Goal: Transaction & Acquisition: Obtain resource

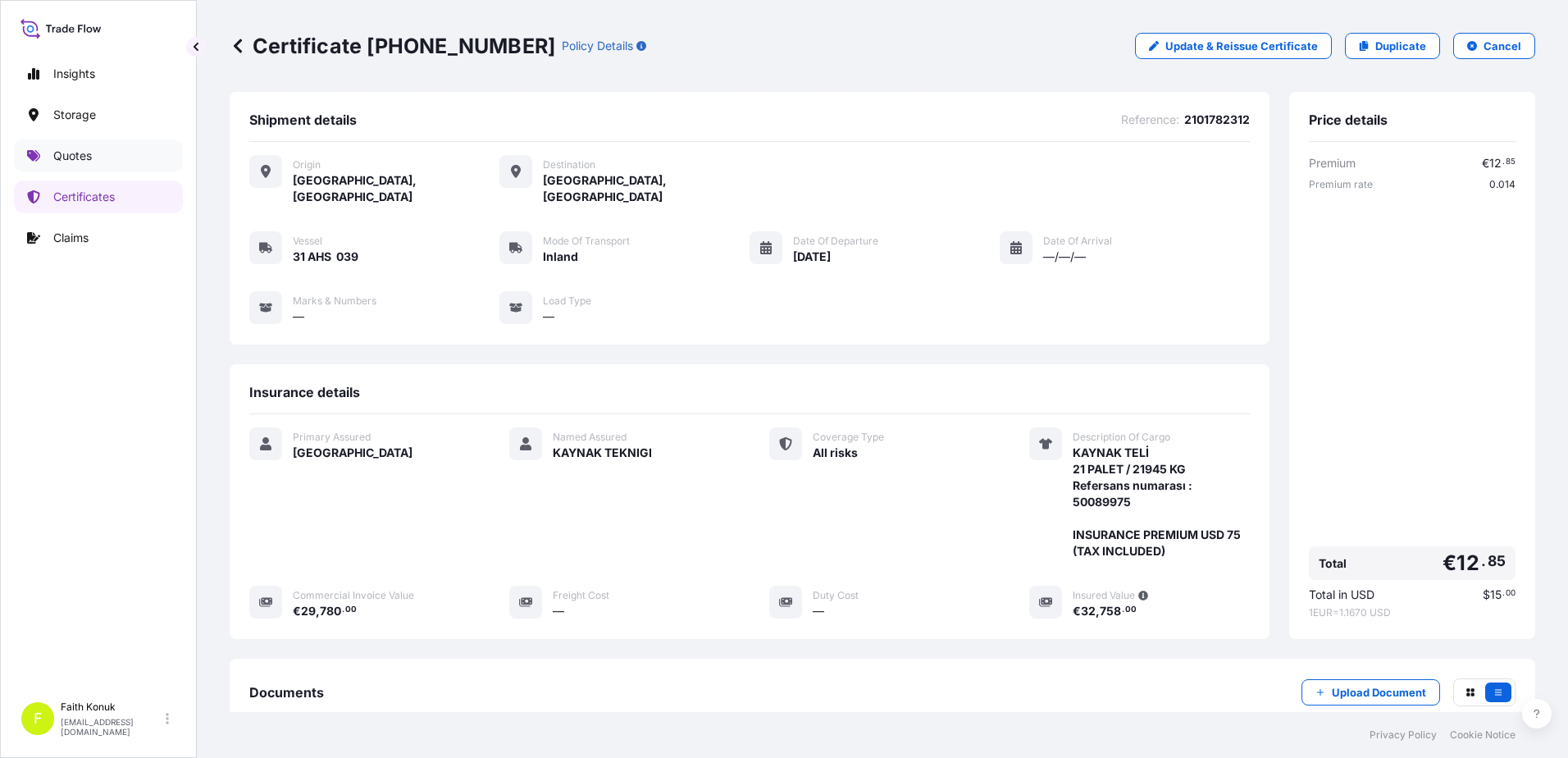
scroll to position [186, 0]
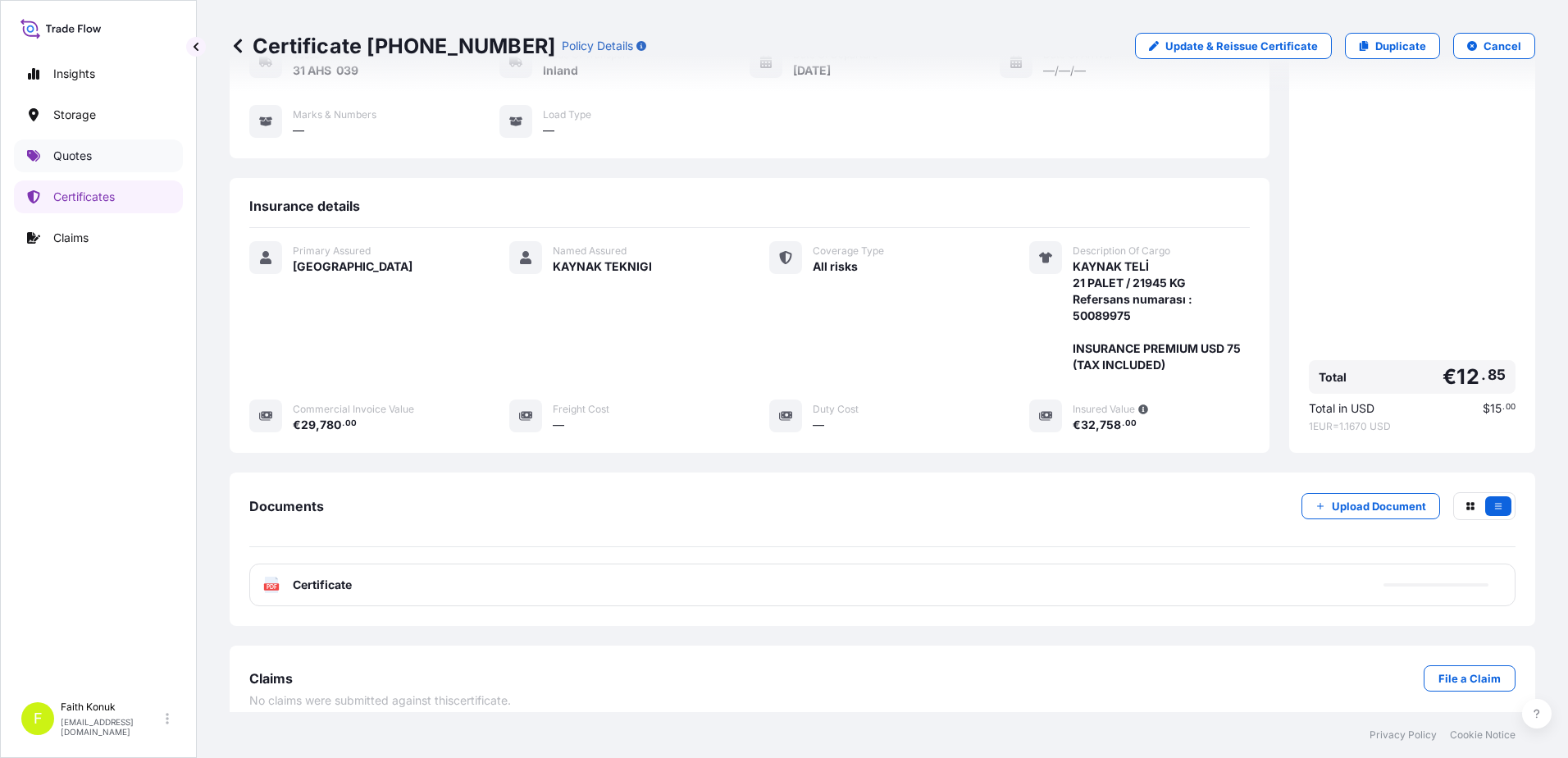
click at [96, 151] on link "Quotes" at bounding box center [99, 156] width 169 height 33
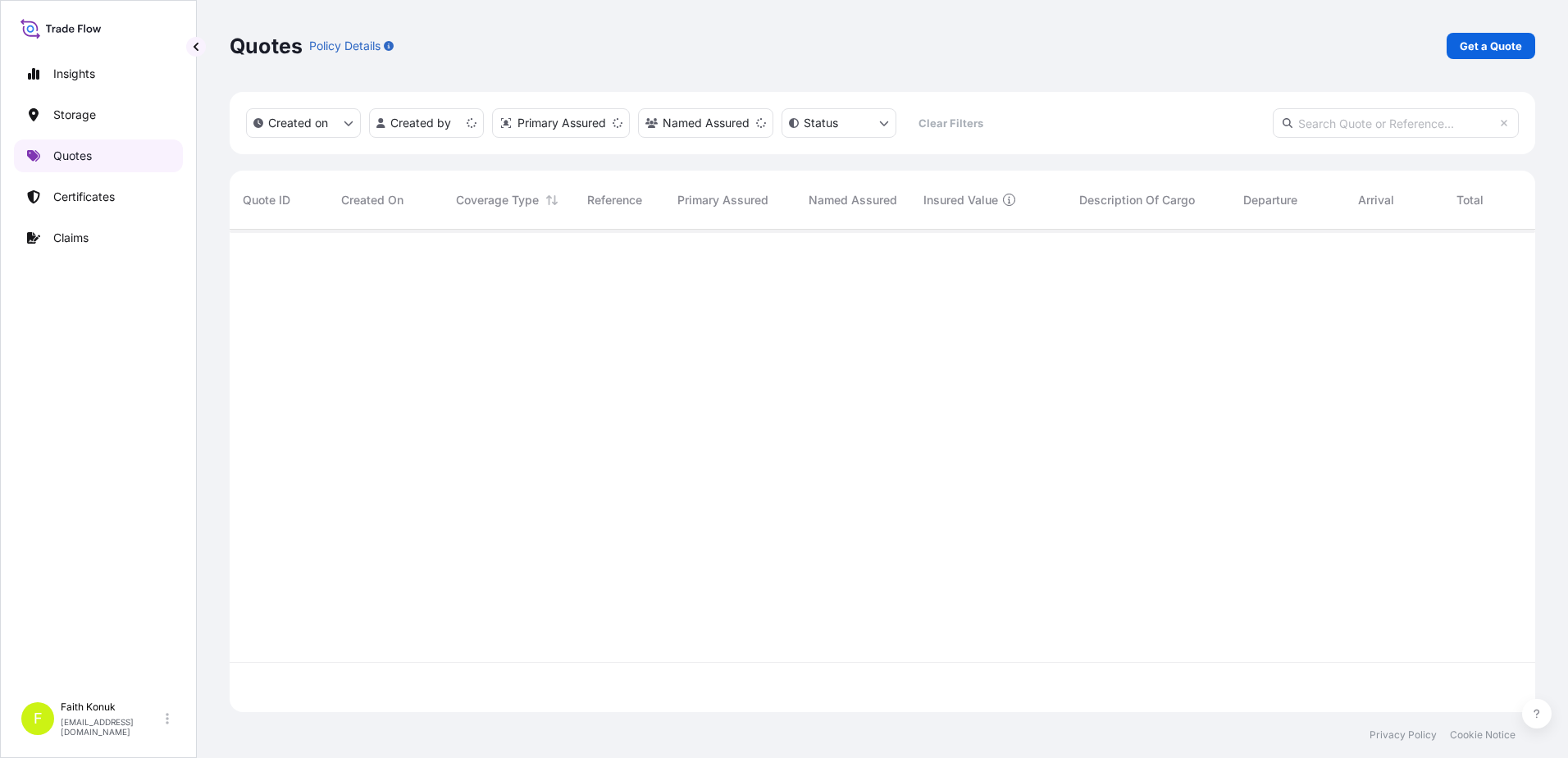
scroll to position [479, 1293]
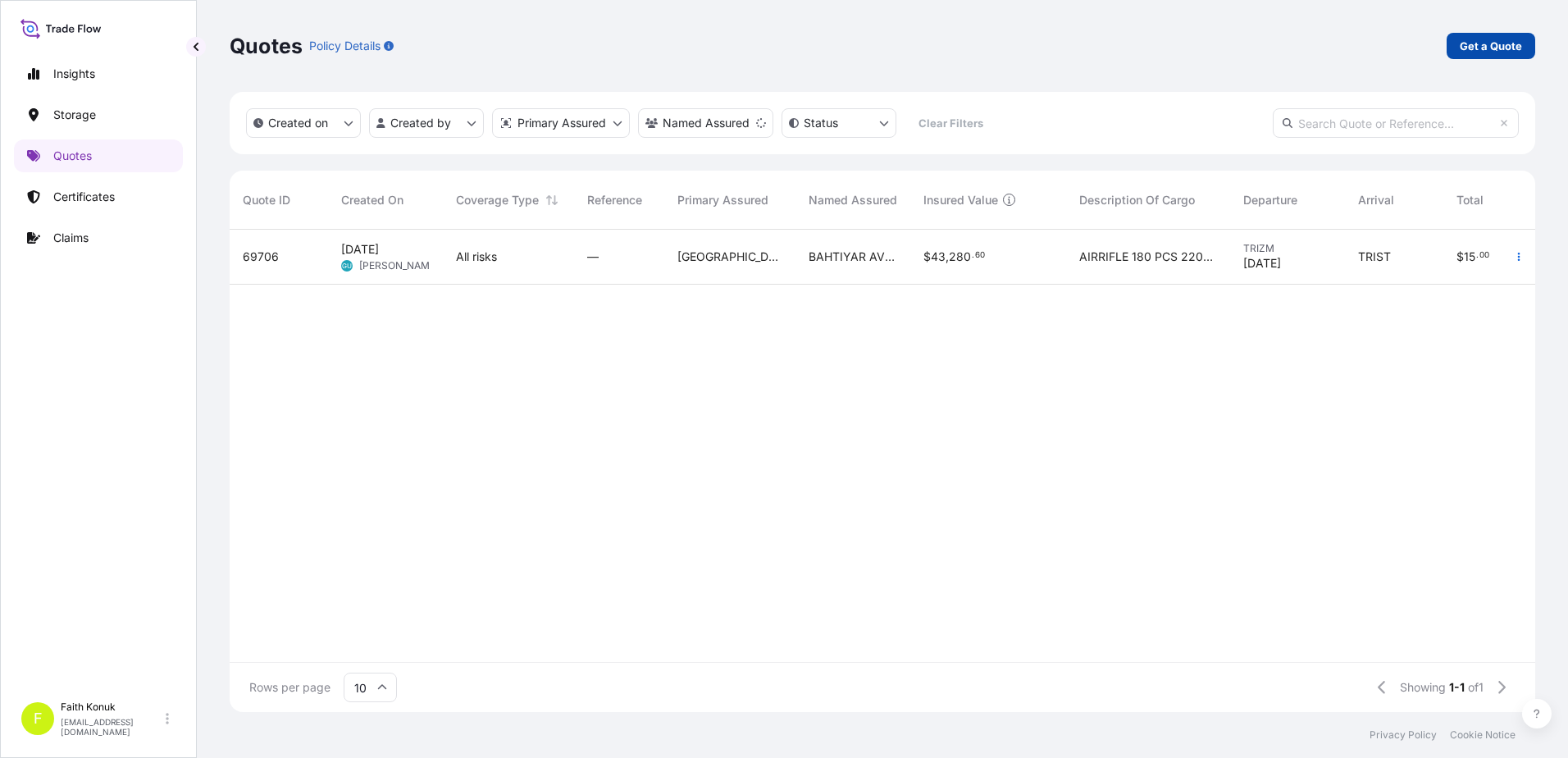
click at [1482, 51] on p "Get a Quote" at bounding box center [1491, 46] width 62 height 17
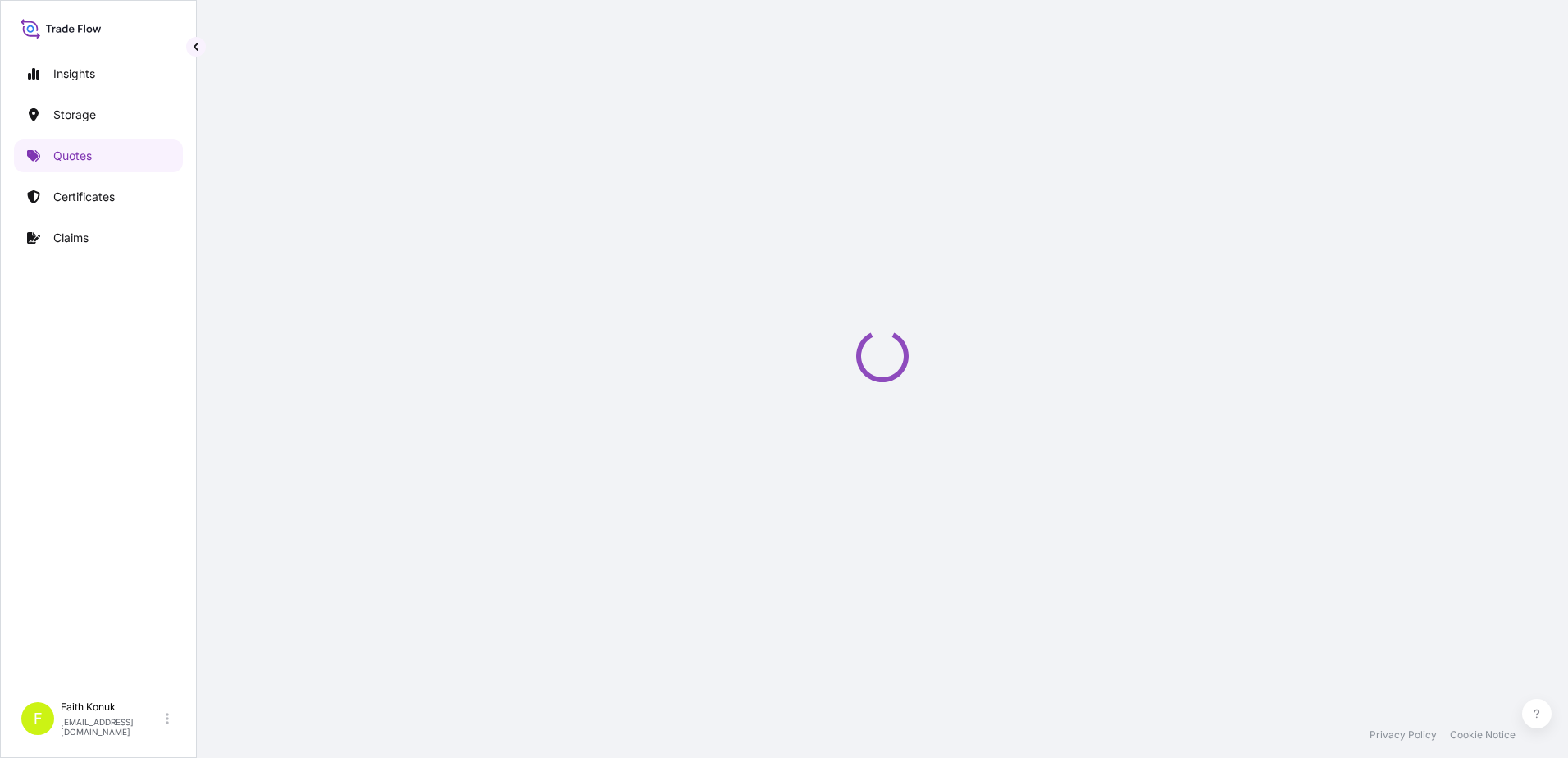
scroll to position [27, 0]
select select "Water"
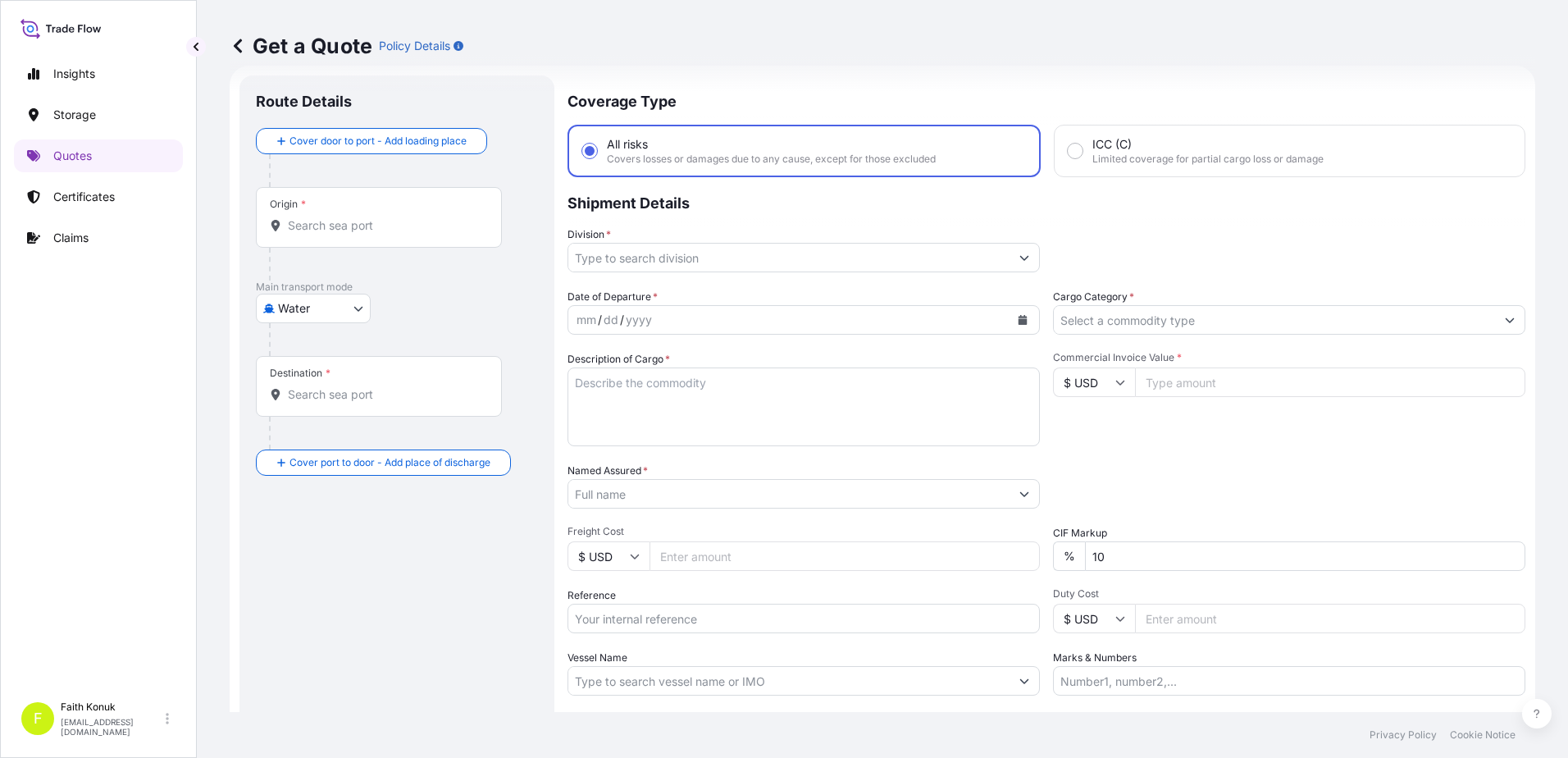
click at [334, 406] on div "Destination *" at bounding box center [379, 386] width 246 height 61
click at [334, 403] on input "Destination *" at bounding box center [384, 394] width 193 height 17
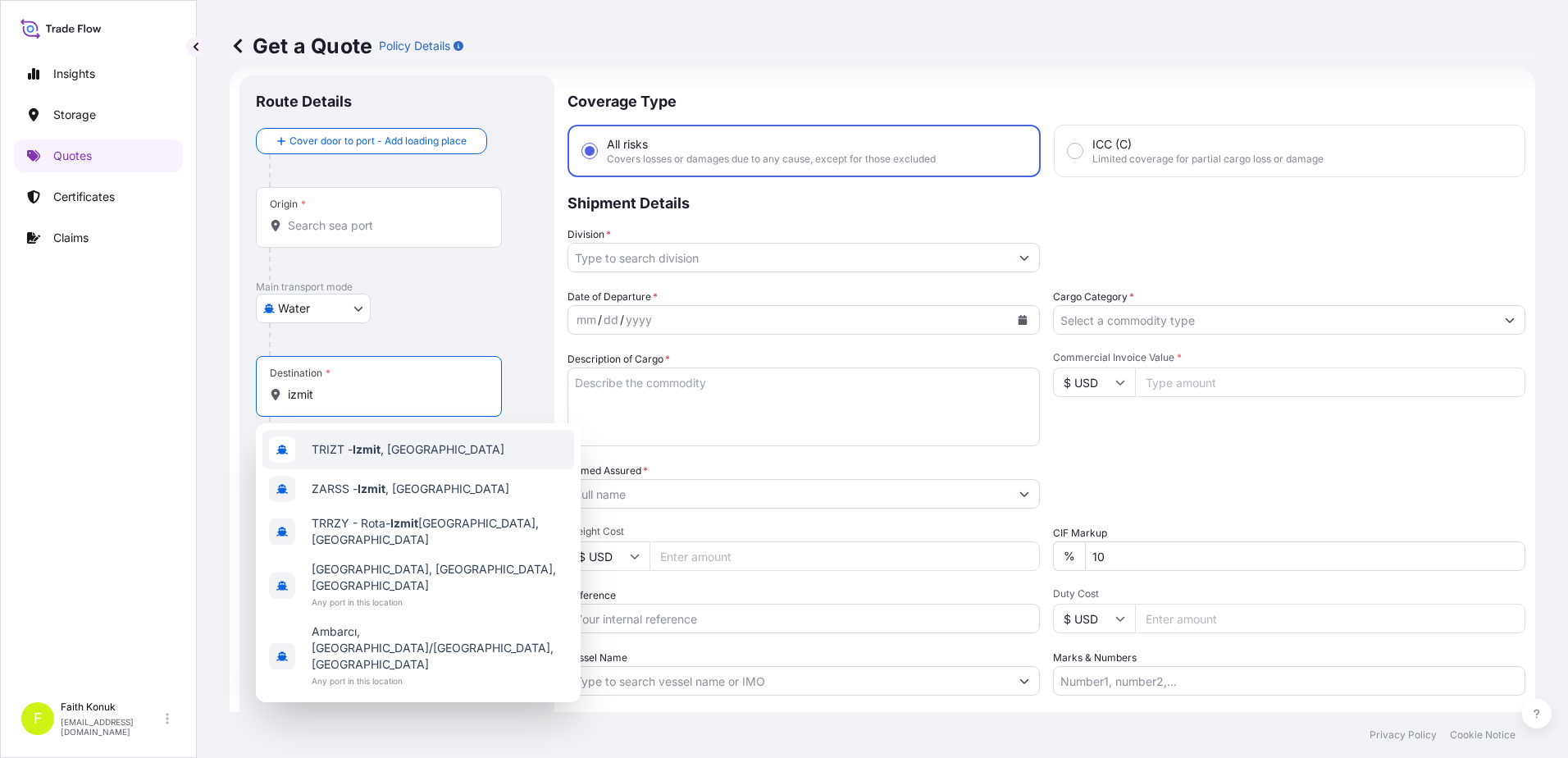
click at [388, 455] on span "TRIZT - [GEOGRAPHIC_DATA] , [GEOGRAPHIC_DATA]" at bounding box center [408, 450] width 193 height 17
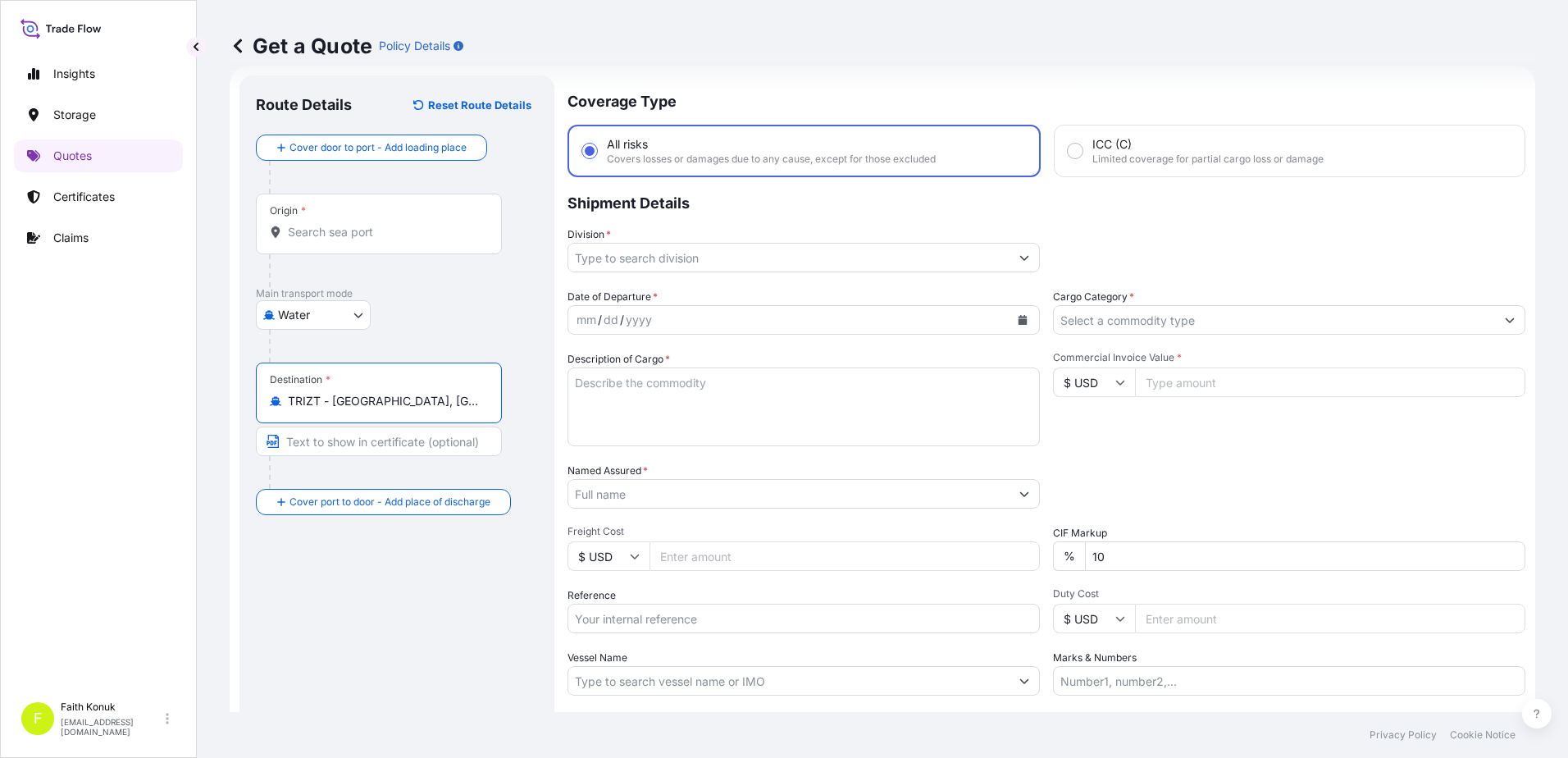
drag, startPoint x: 411, startPoint y: 403, endPoint x: 256, endPoint y: 397, distance: 155.1
click at [256, 397] on div "Destination * TRIZT - [GEOGRAPHIC_DATA], [GEOGRAPHIC_DATA]" at bounding box center [379, 393] width 246 height 61
type input "TRIZT - [GEOGRAPHIC_DATA], [GEOGRAPHIC_DATA]"
click at [232, 47] on icon at bounding box center [238, 46] width 17 height 17
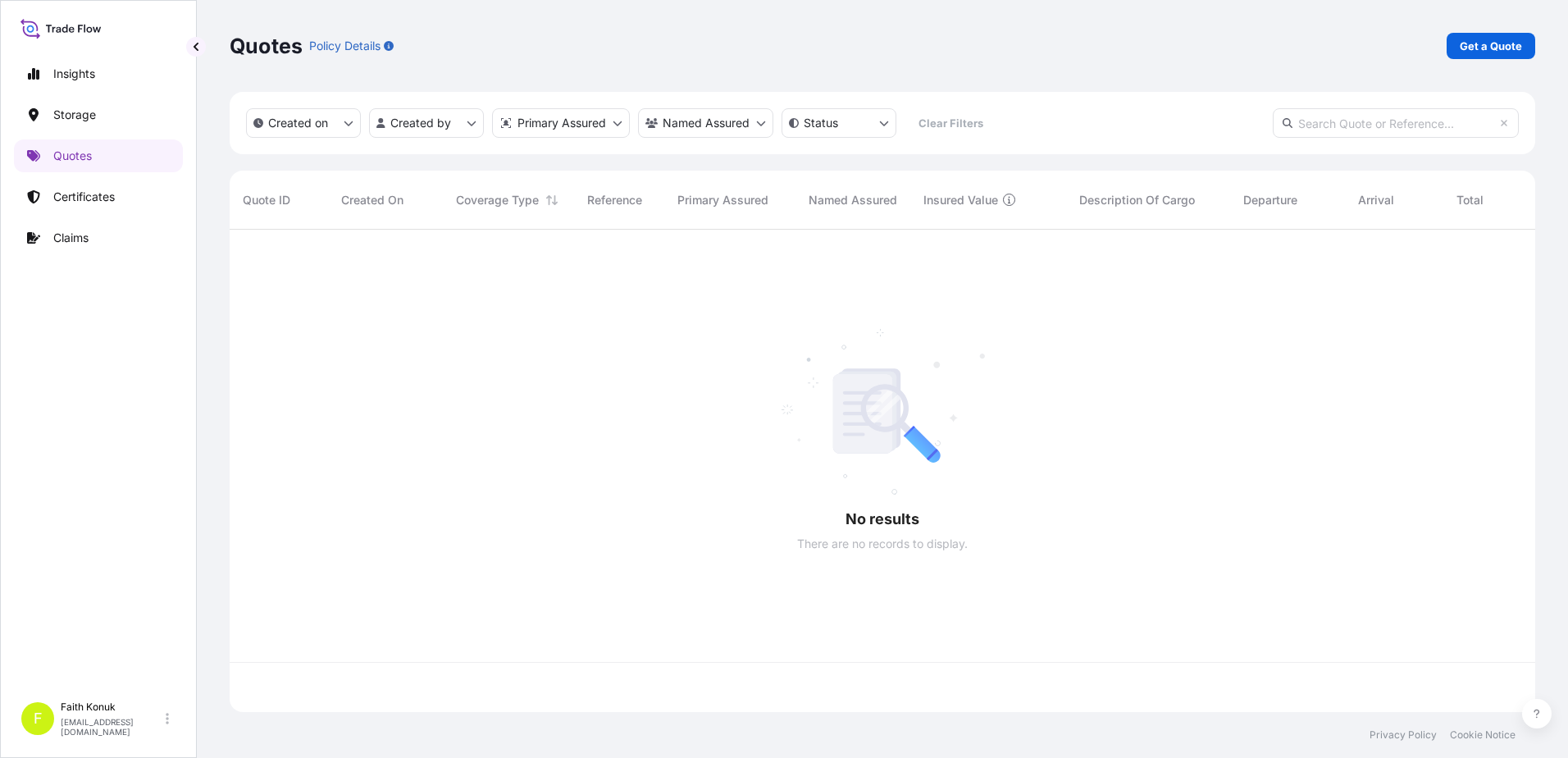
scroll to position [479, 1293]
